Goal: Task Accomplishment & Management: Manage account settings

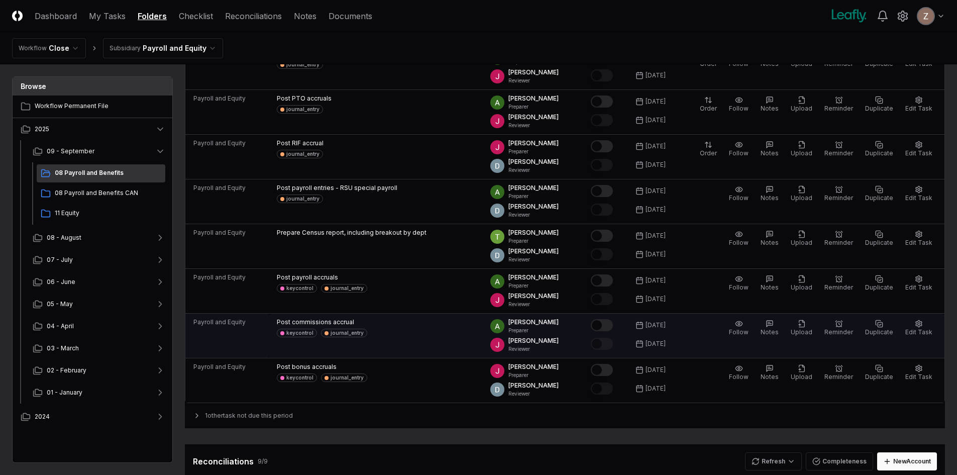
scroll to position [251, 0]
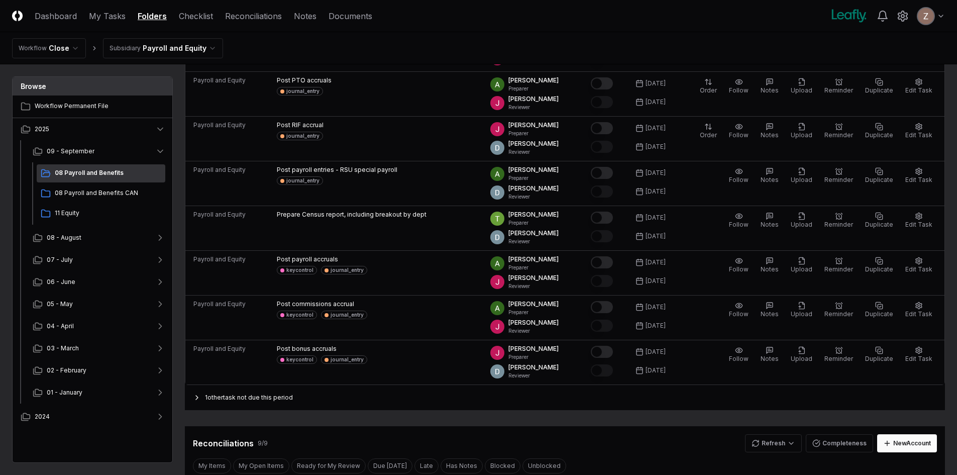
click at [219, 401] on div "1 other task not due this period" at bounding box center [565, 397] width 760 height 25
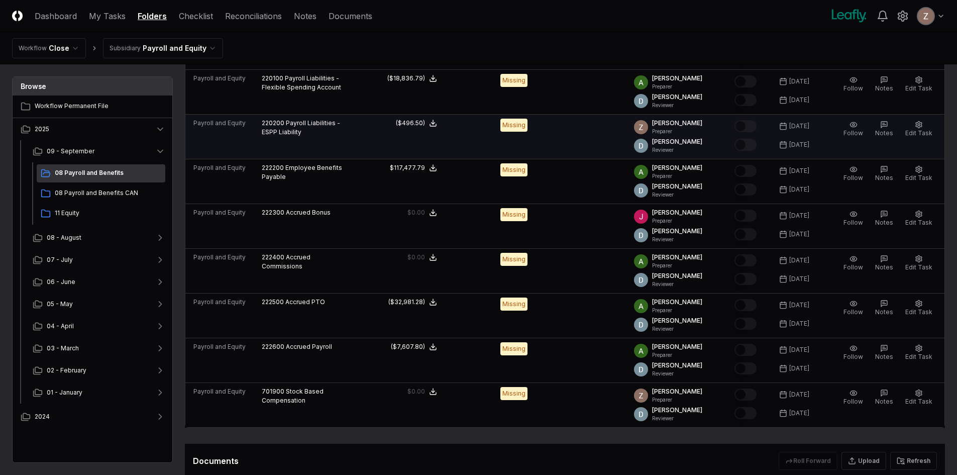
scroll to position [854, 0]
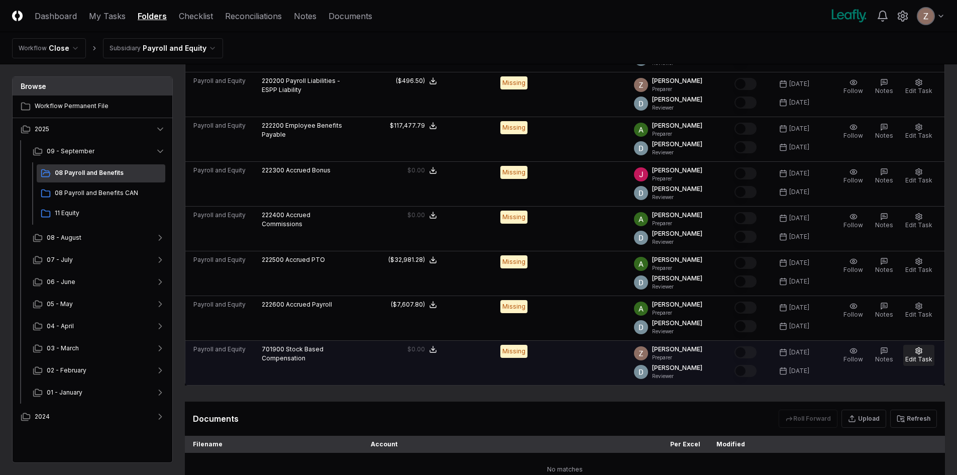
click at [920, 355] on span "Edit Task" at bounding box center [918, 359] width 27 height 8
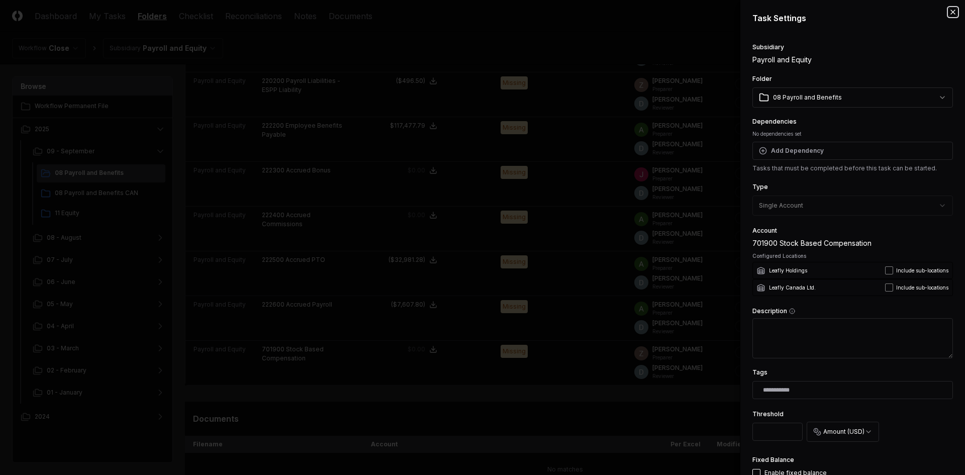
click at [949, 9] on icon "button" at bounding box center [953, 12] width 8 height 8
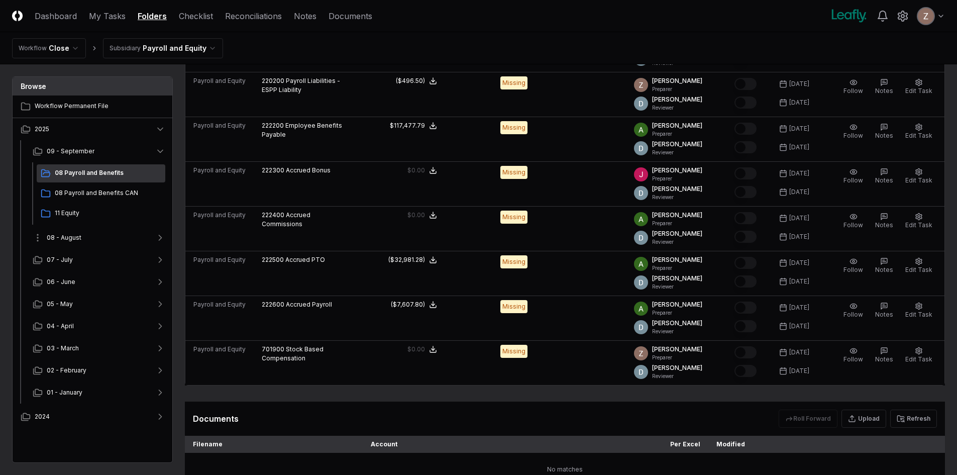
click at [67, 242] on span "08 - August" at bounding box center [64, 237] width 35 height 9
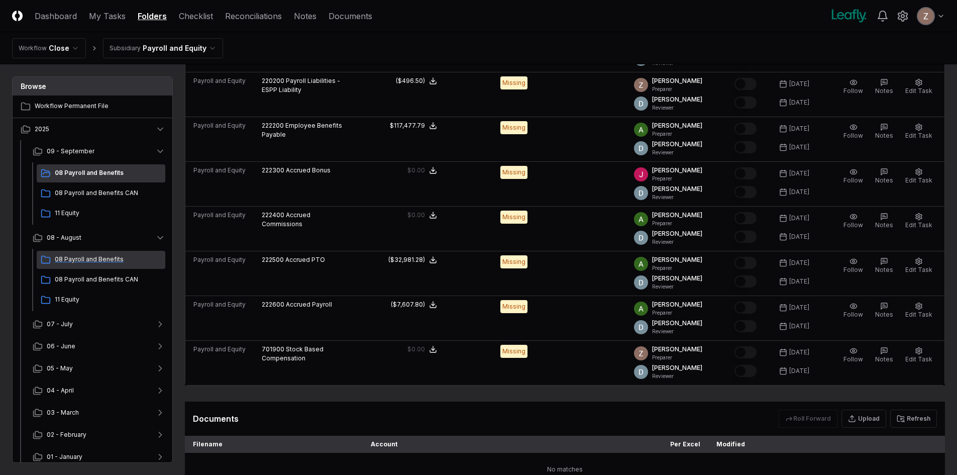
click at [84, 260] on span "08 Payroll and Benefits" at bounding box center [108, 259] width 107 height 9
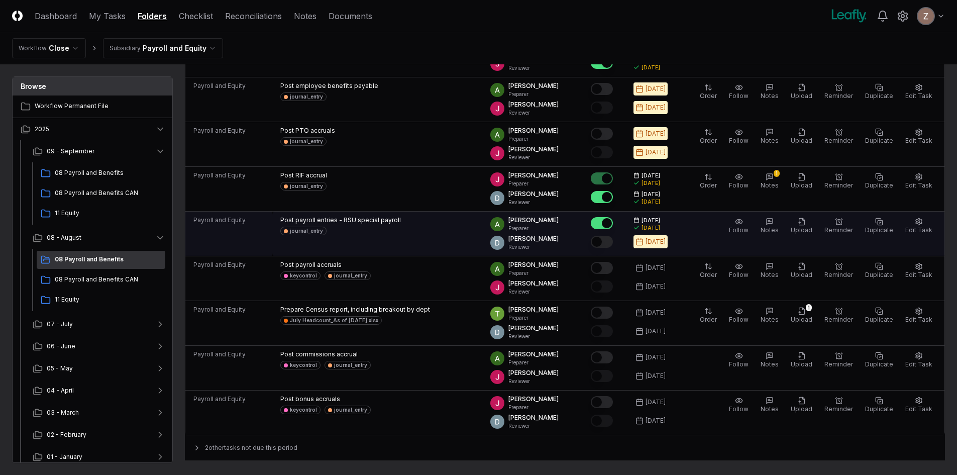
scroll to position [201, 0]
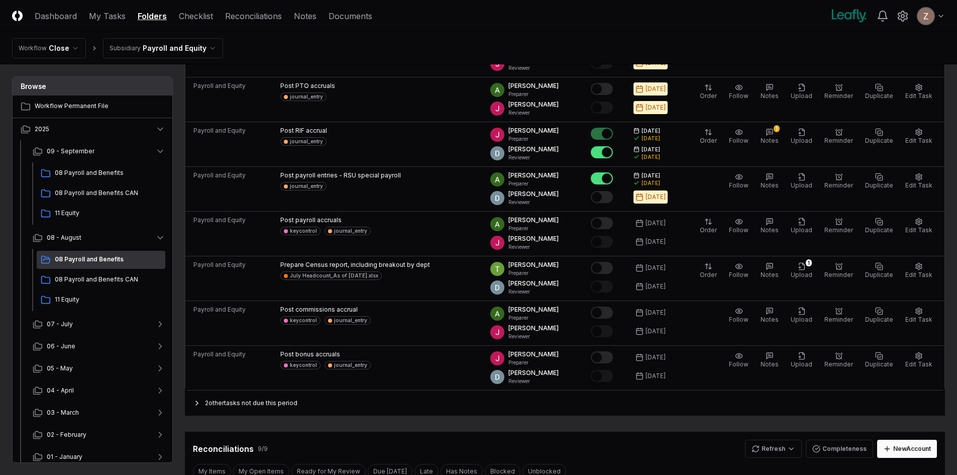
click at [200, 405] on icon at bounding box center [197, 403] width 8 height 8
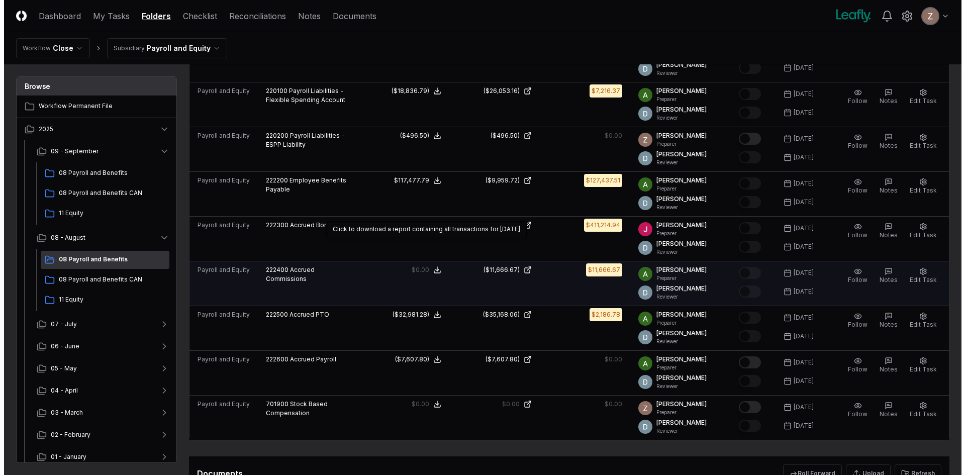
scroll to position [854, 0]
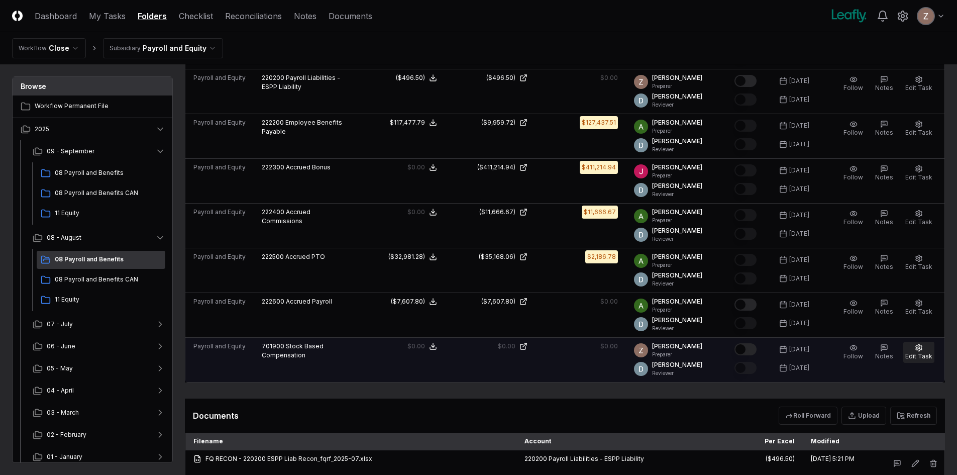
click at [919, 358] on span "Edit Task" at bounding box center [918, 356] width 27 height 8
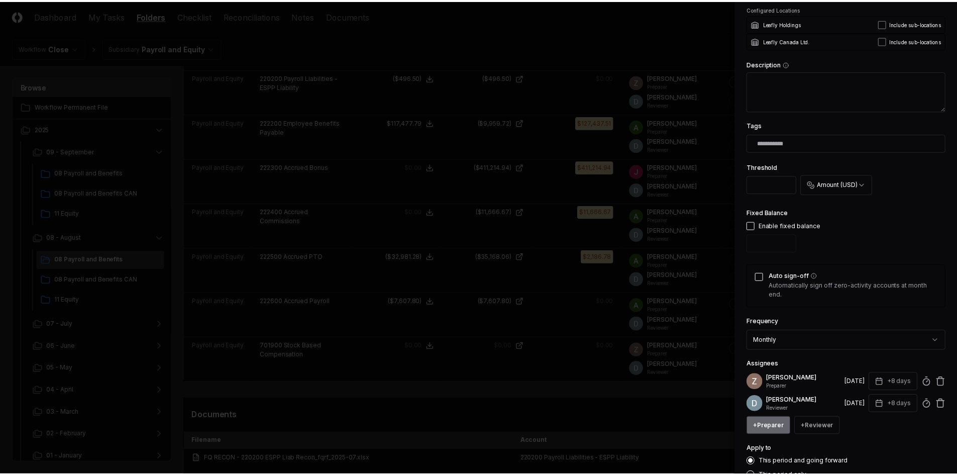
scroll to position [317, 0]
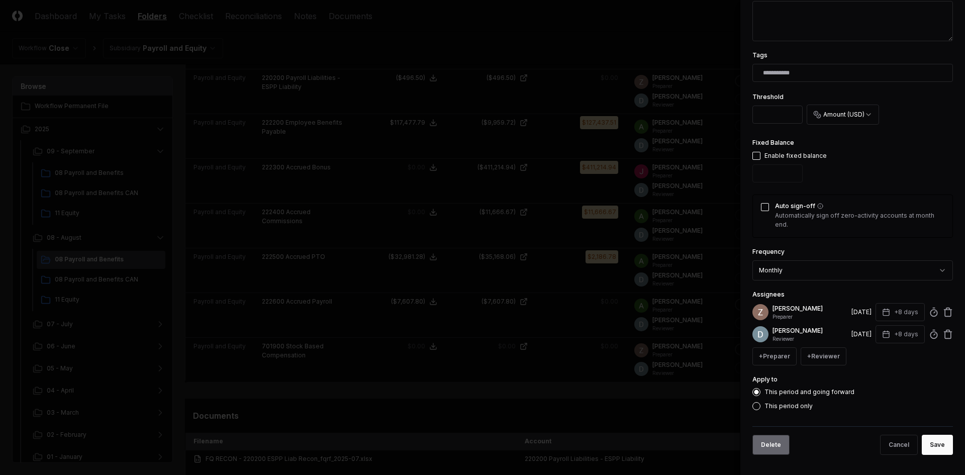
click at [769, 445] on button "Delete" at bounding box center [770, 445] width 37 height 20
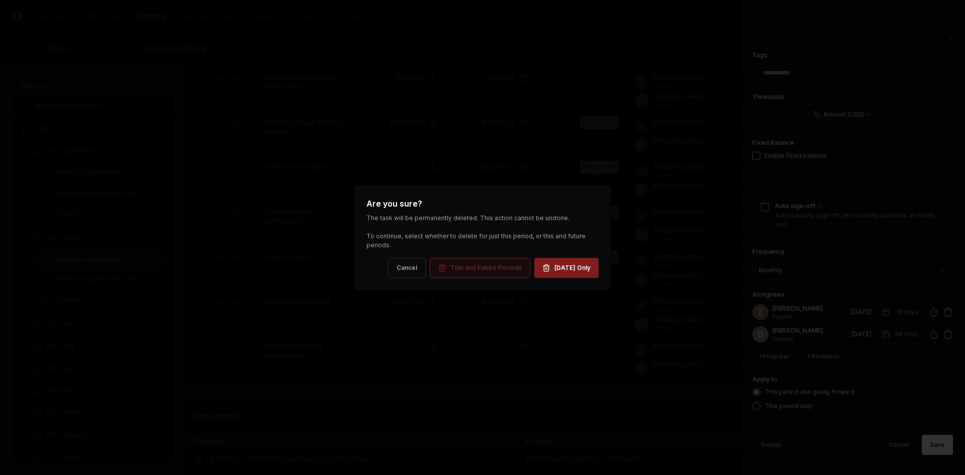
click at [475, 272] on button "This and Future Periods" at bounding box center [480, 268] width 100 height 20
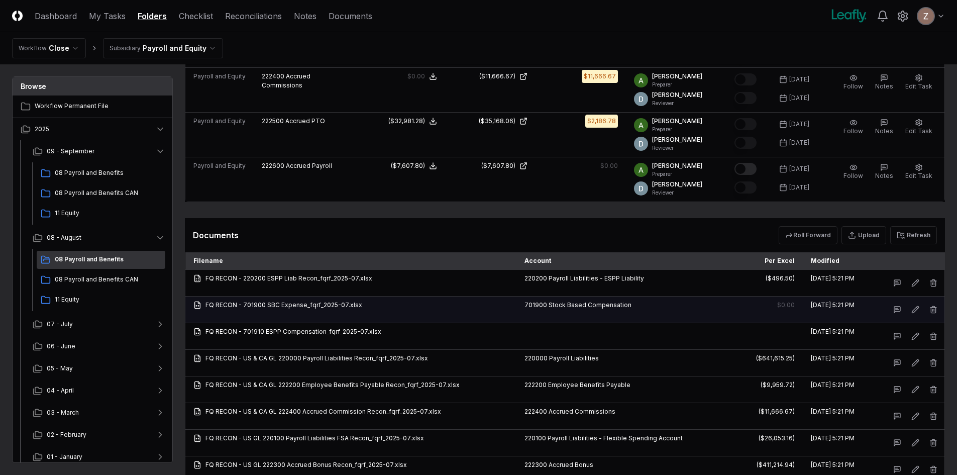
scroll to position [1105, 0]
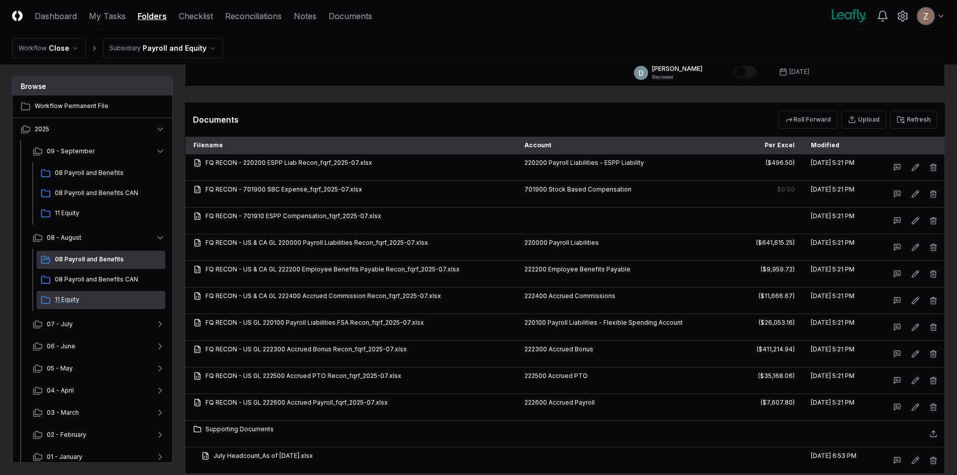
click at [64, 296] on span "11 Equity" at bounding box center [108, 299] width 107 height 9
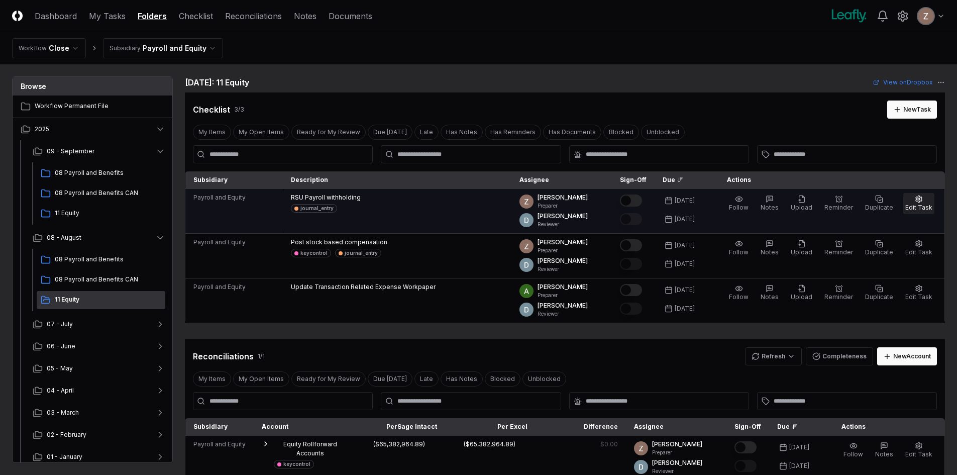
click at [911, 201] on button "Edit Task" at bounding box center [918, 203] width 31 height 21
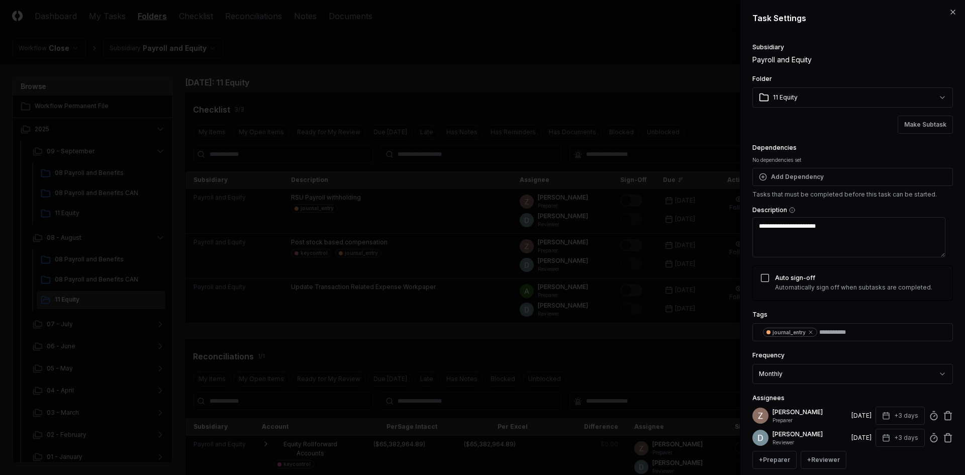
scroll to position [104, 0]
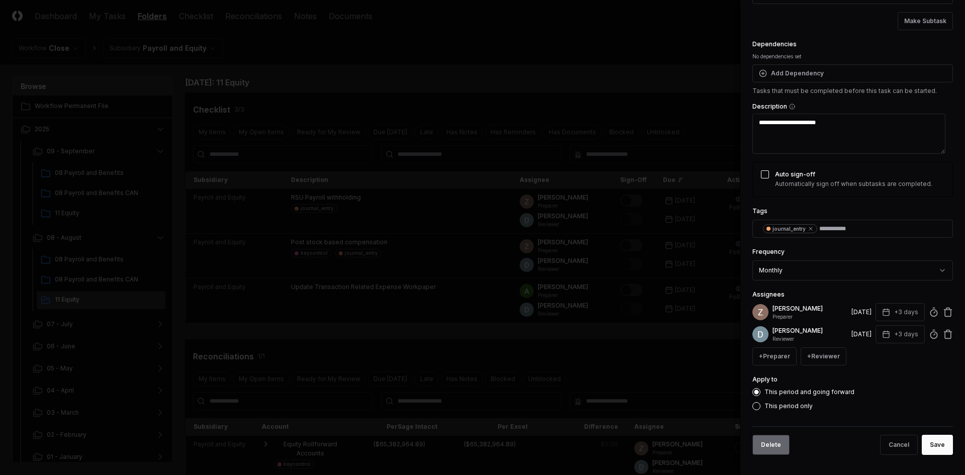
click at [760, 447] on button "Delete" at bounding box center [770, 445] width 37 height 20
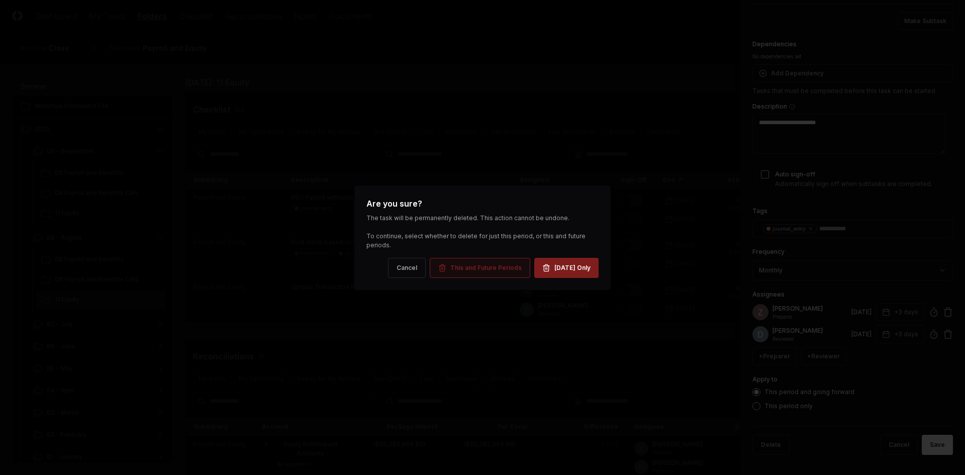
click at [466, 272] on button "This and Future Periods" at bounding box center [480, 268] width 100 height 20
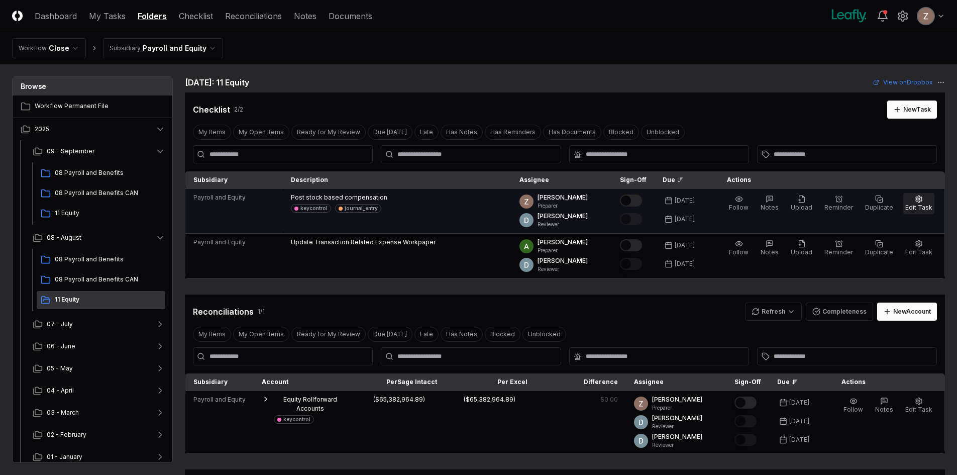
click at [928, 203] on span "Edit Task" at bounding box center [918, 207] width 27 height 8
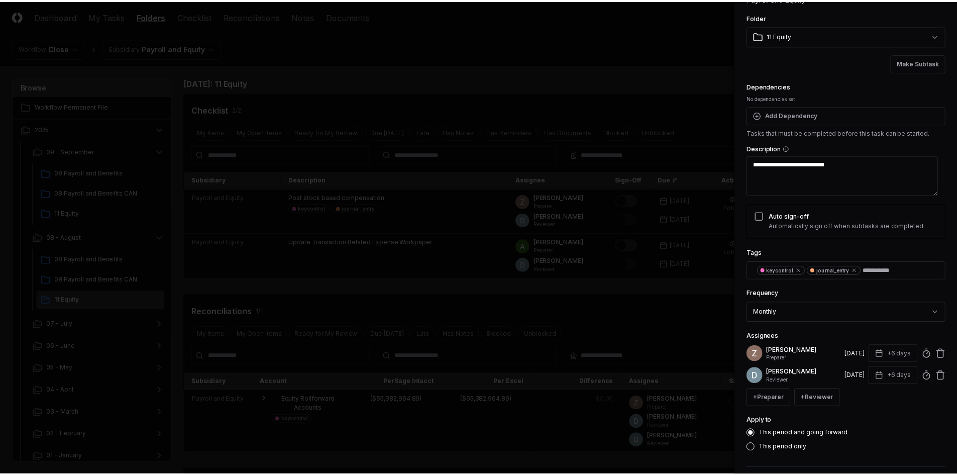
scroll to position [114, 0]
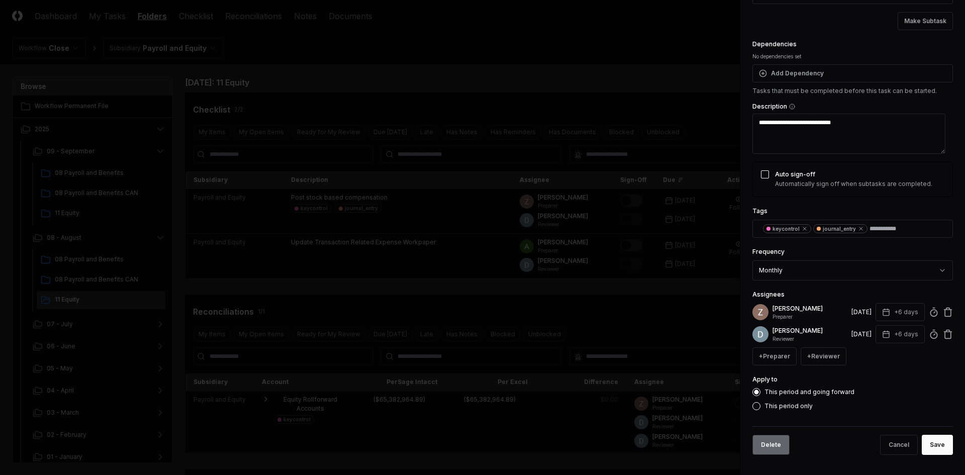
click at [779, 441] on button "Delete" at bounding box center [770, 445] width 37 height 20
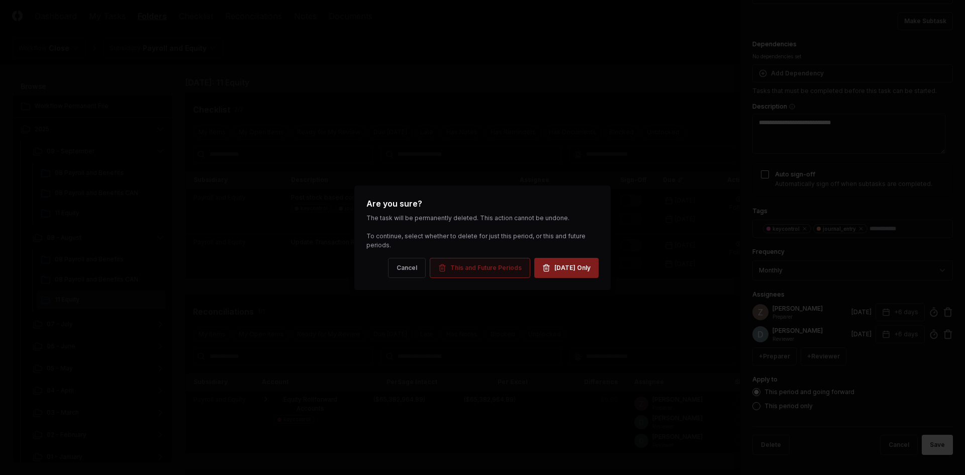
click at [480, 273] on button "This and Future Periods" at bounding box center [480, 268] width 100 height 20
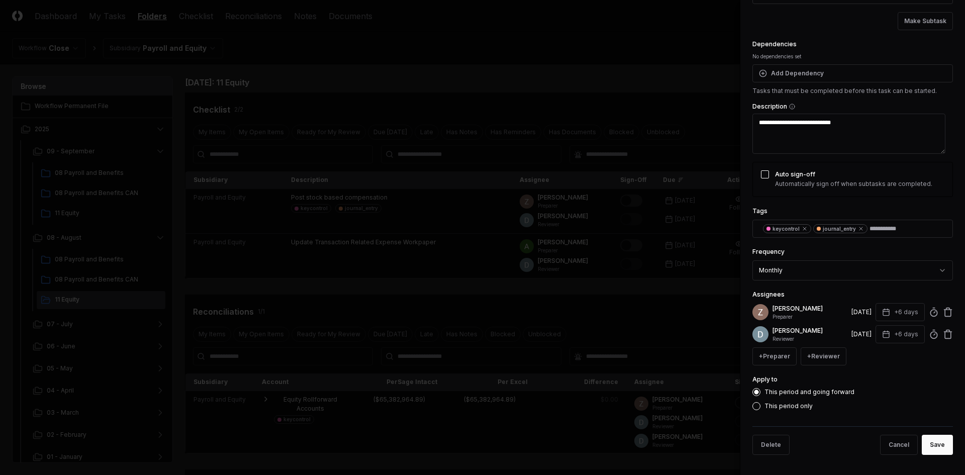
type textarea "*"
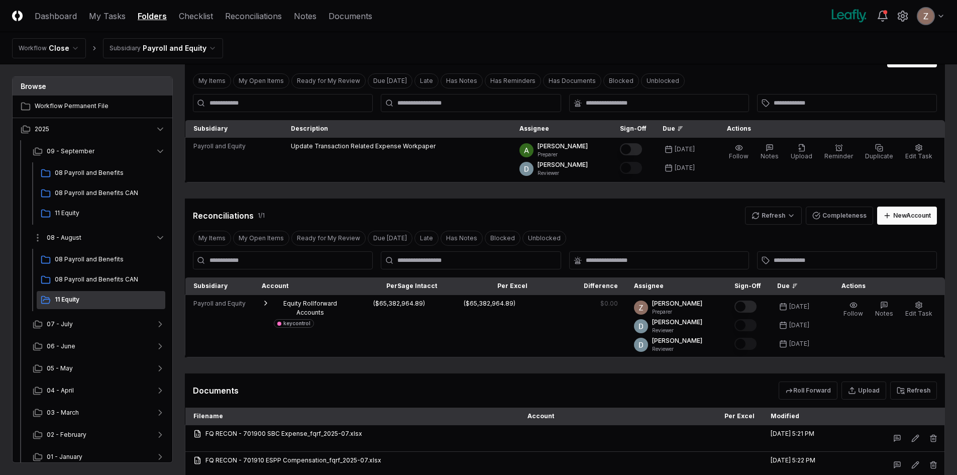
scroll to position [100, 0]
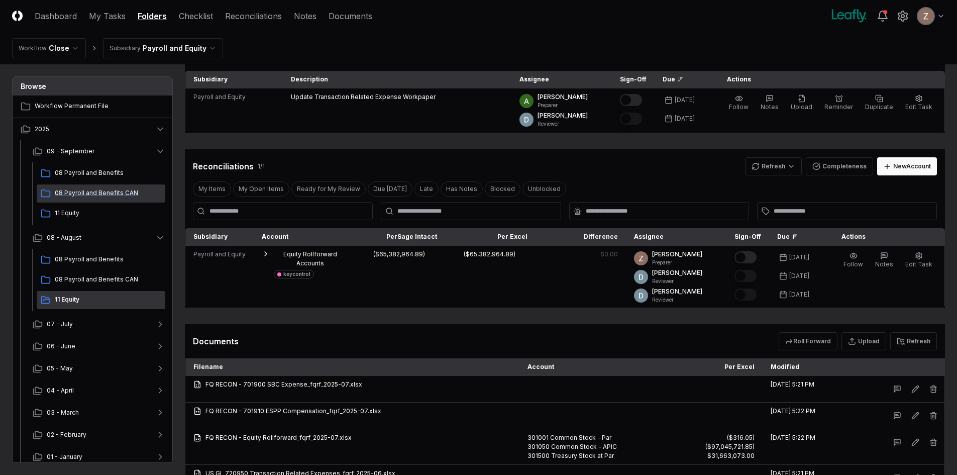
click at [118, 190] on span "08 Payroll and Benefits CAN" at bounding box center [108, 192] width 107 height 9
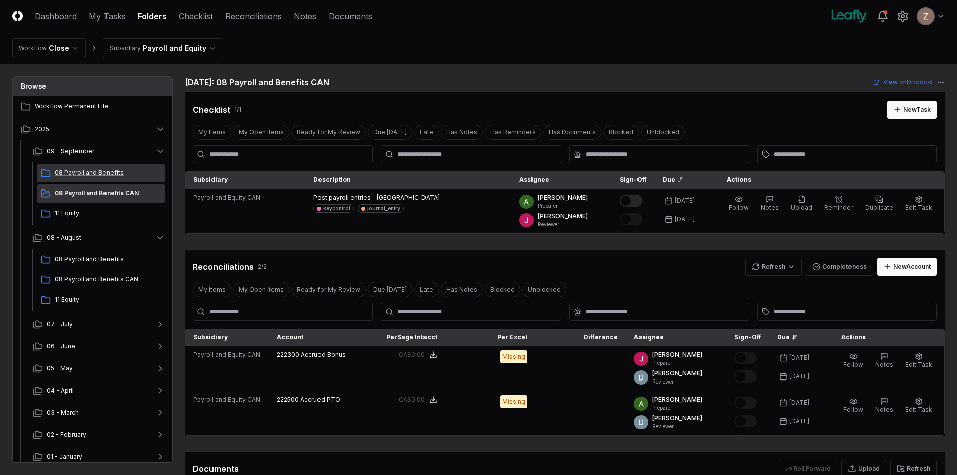
click at [100, 170] on span "08 Payroll and Benefits" at bounding box center [108, 172] width 107 height 9
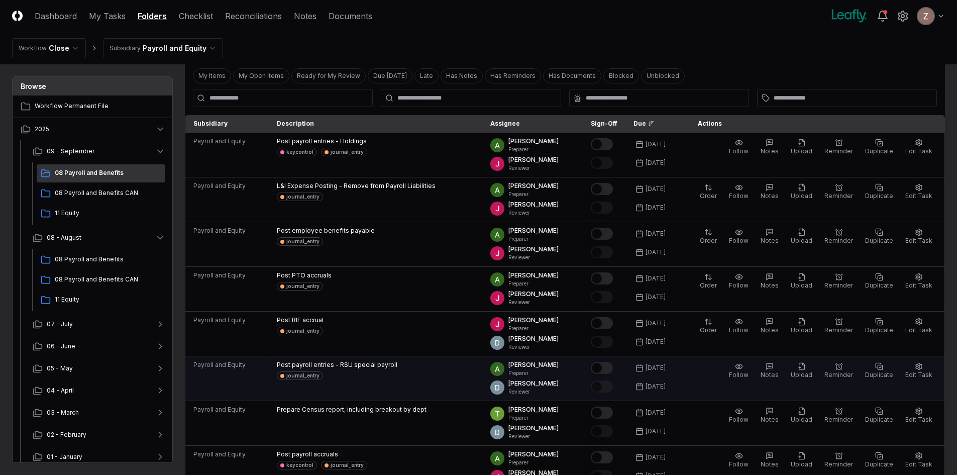
scroll to position [151, 0]
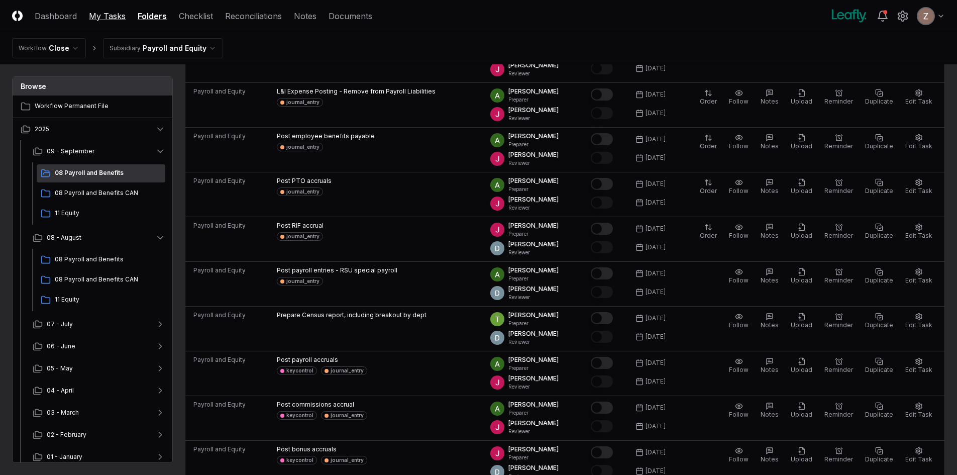
click at [114, 18] on link "My Tasks" at bounding box center [107, 16] width 37 height 12
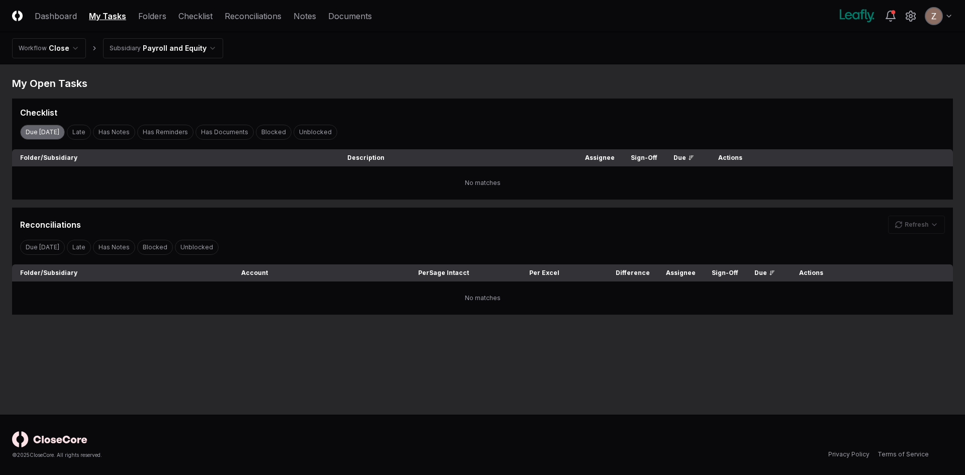
click at [49, 132] on button "Due [DATE]" at bounding box center [42, 132] width 45 height 15
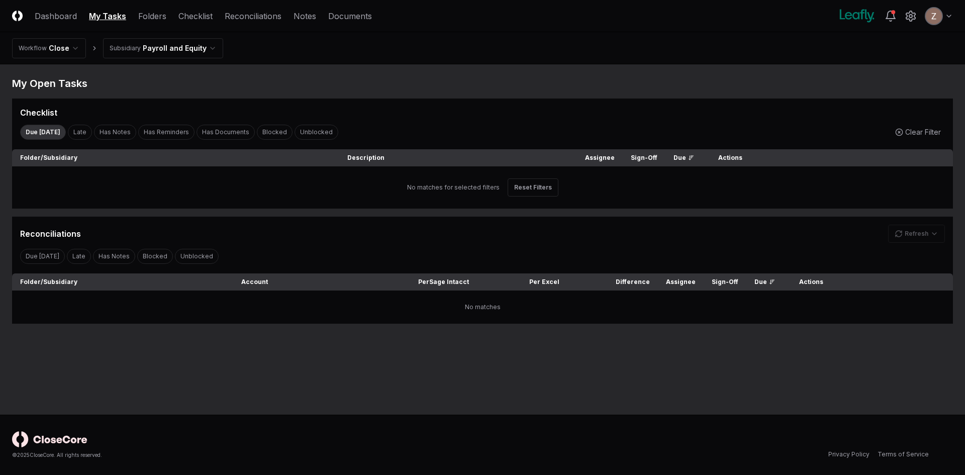
click at [170, 43] on html "CloseCore Dashboard My Tasks Folders Checklist Reconciliations Notes Documents …" at bounding box center [482, 237] width 965 height 475
click at [210, 45] on nav "Workflow Close Subsidiary Show All" at bounding box center [482, 48] width 965 height 32
click at [142, 17] on link "Folders" at bounding box center [152, 16] width 28 height 12
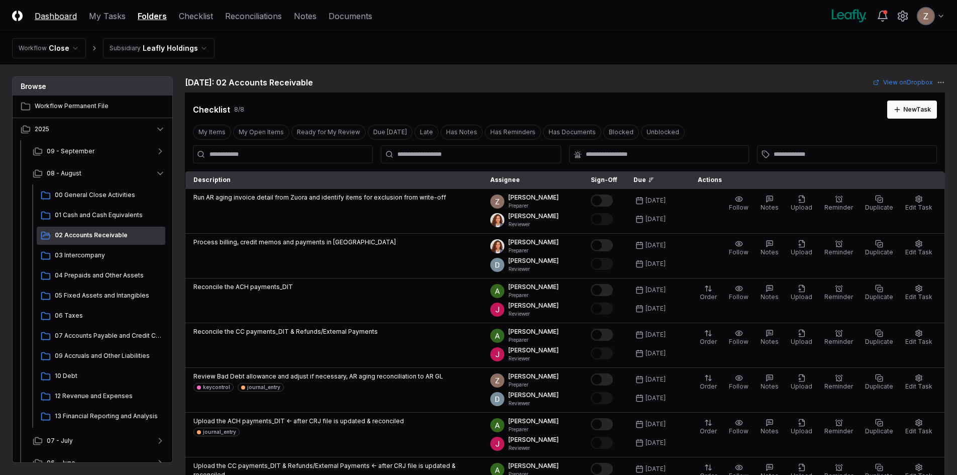
click at [68, 14] on link "Dashboard" at bounding box center [56, 16] width 42 height 12
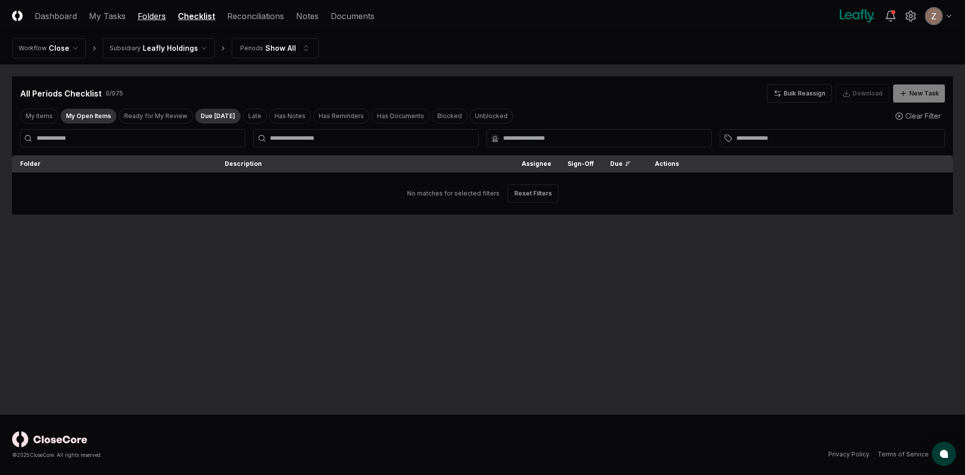
click at [154, 14] on link "Folders" at bounding box center [152, 16] width 28 height 12
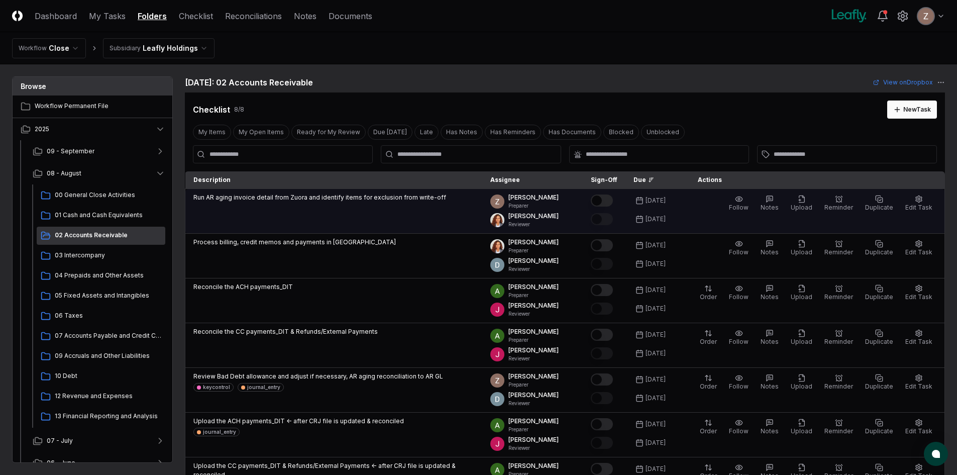
click at [613, 202] on button "Mark complete" at bounding box center [602, 200] width 22 height 12
click at [804, 209] on span "Upload" at bounding box center [802, 207] width 22 height 8
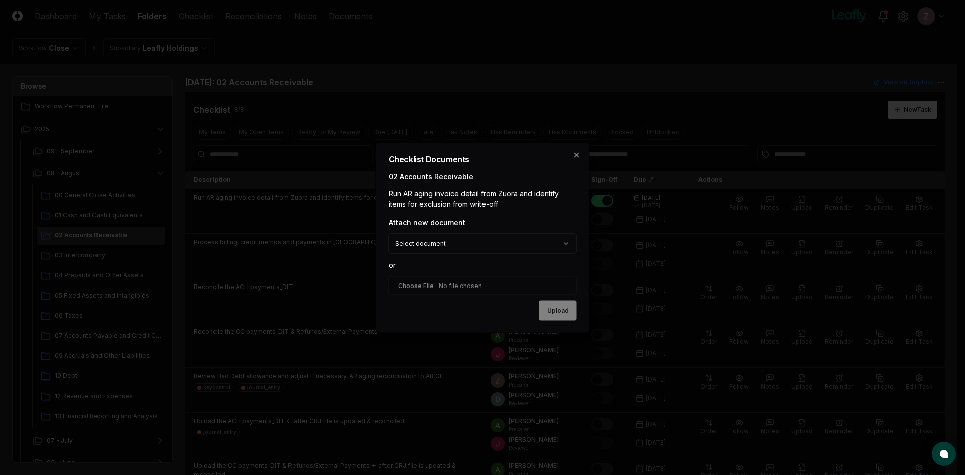
click at [466, 282] on input "file" at bounding box center [482, 285] width 188 height 18
type input "**********"
click at [556, 309] on button "Upload" at bounding box center [558, 311] width 38 height 20
